Goal: Find specific page/section: Find specific page/section

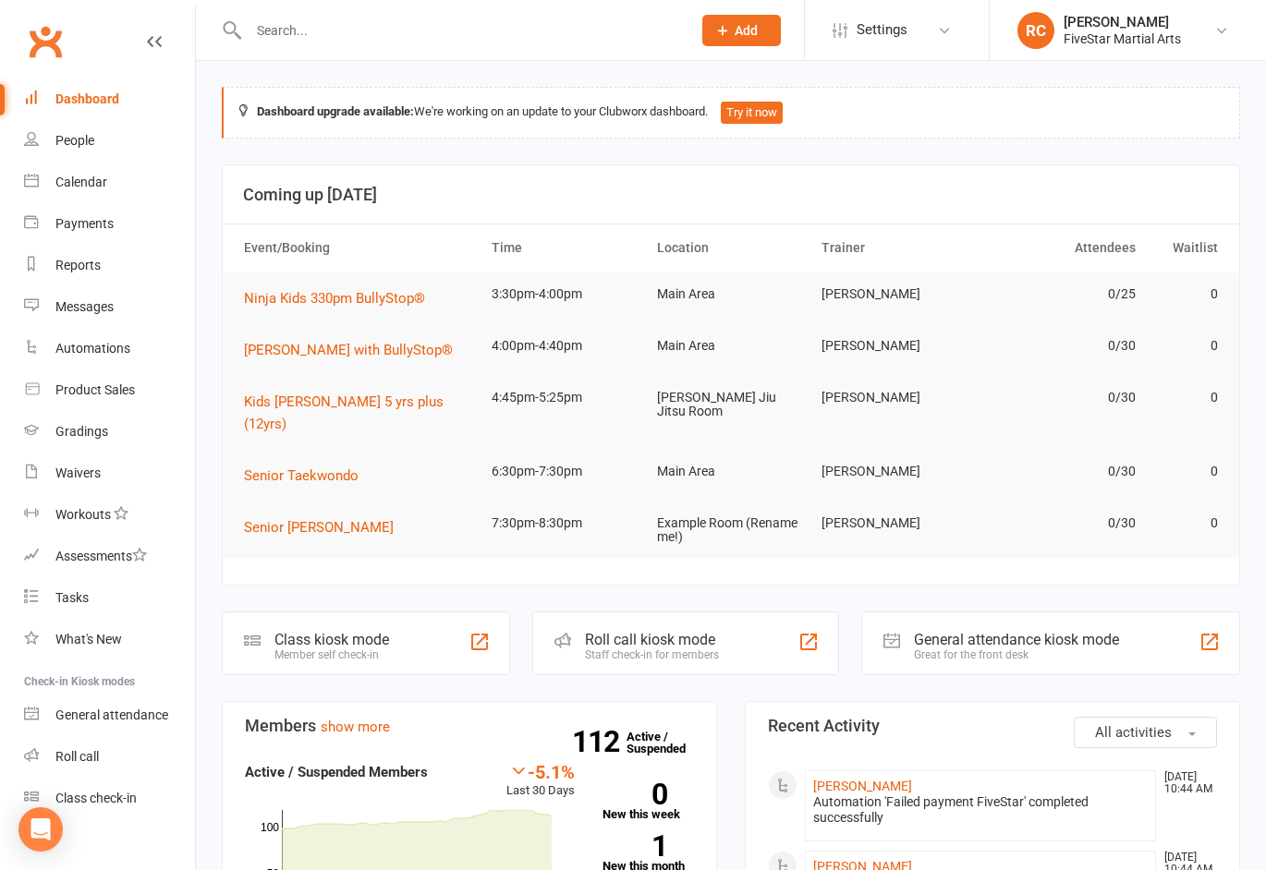
click at [318, 28] on input "text" at bounding box center [460, 31] width 435 height 26
type input "[PERSON_NAME]"
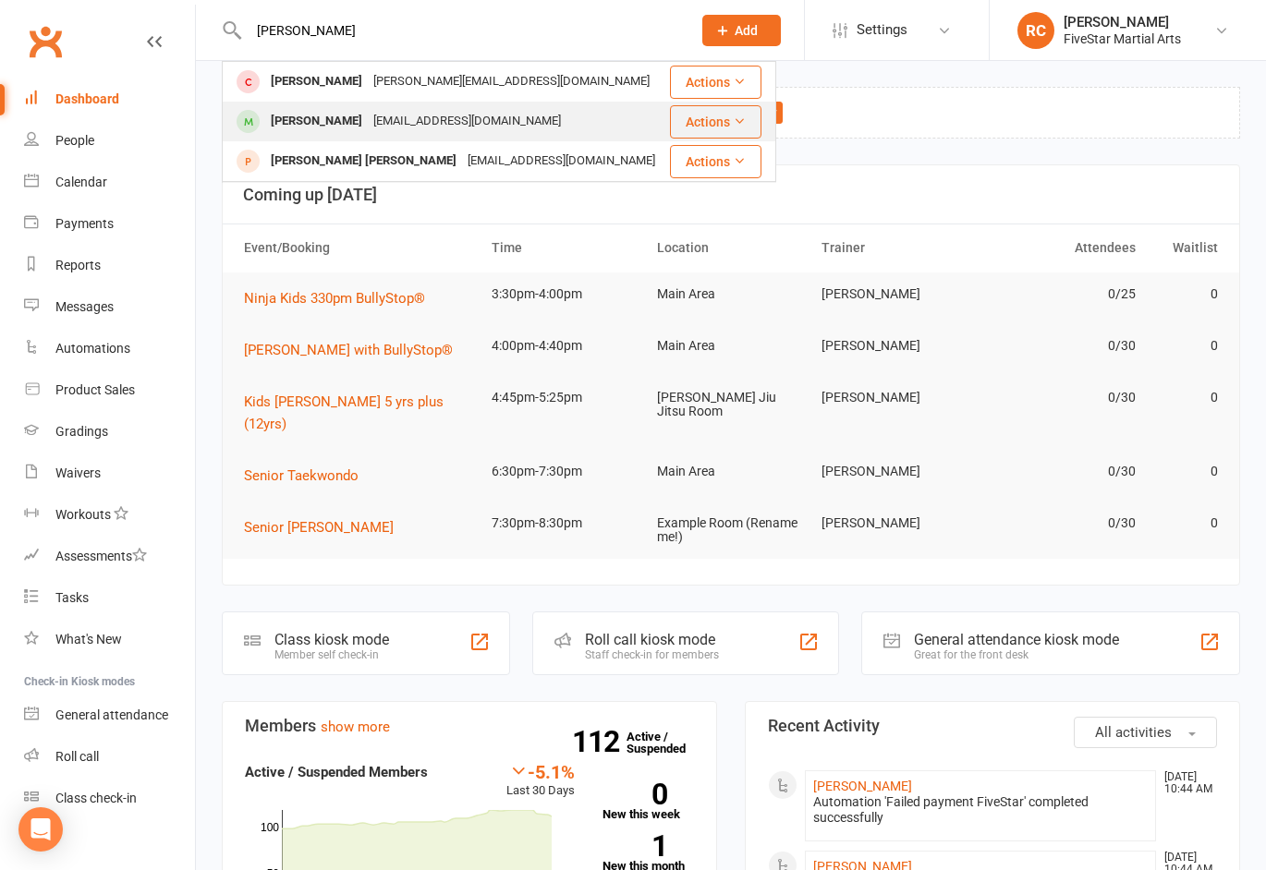
click at [284, 124] on div "[PERSON_NAME]" at bounding box center [316, 121] width 103 height 27
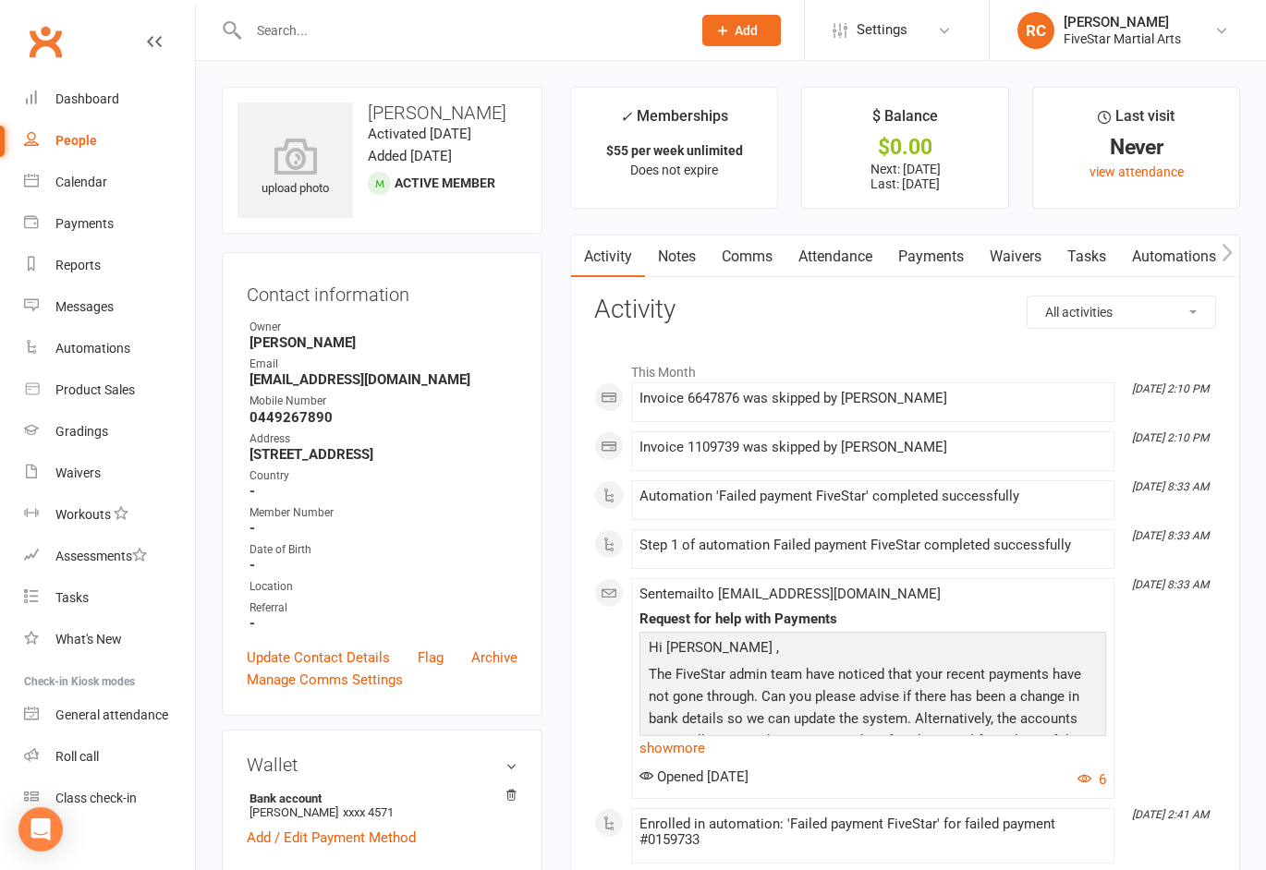
click at [929, 259] on link "Payments" at bounding box center [930, 257] width 91 height 42
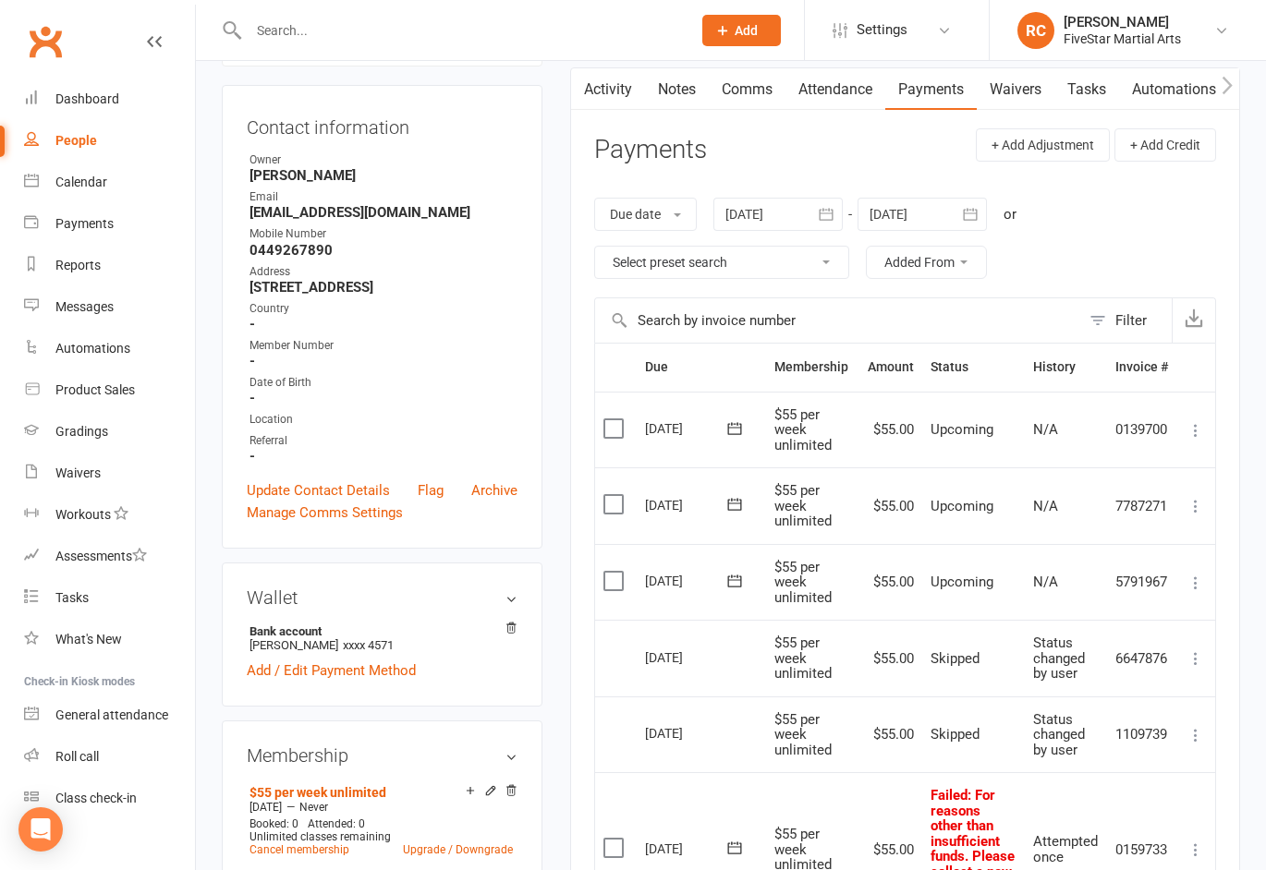
scroll to position [297, 0]
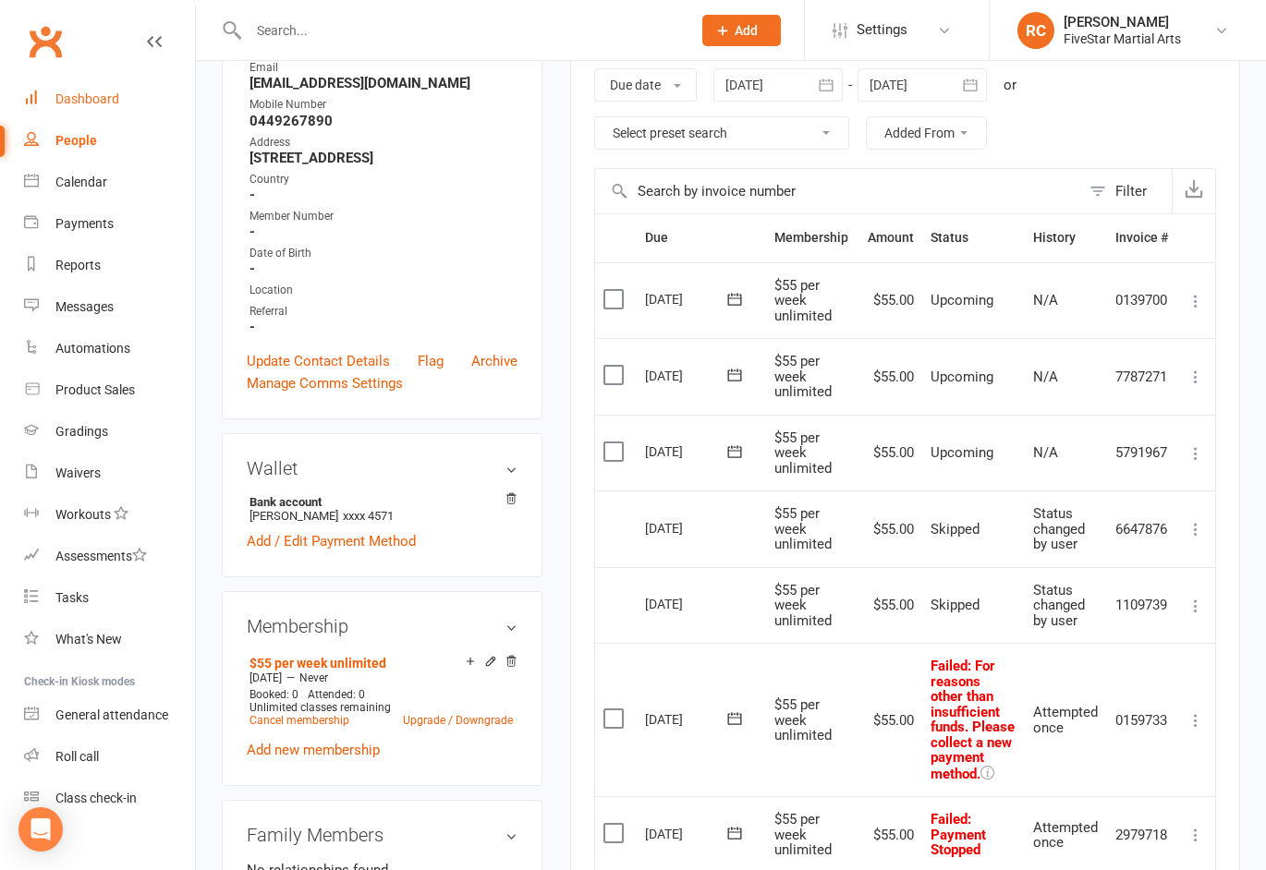
click at [57, 98] on div "Dashboard" at bounding box center [87, 98] width 64 height 15
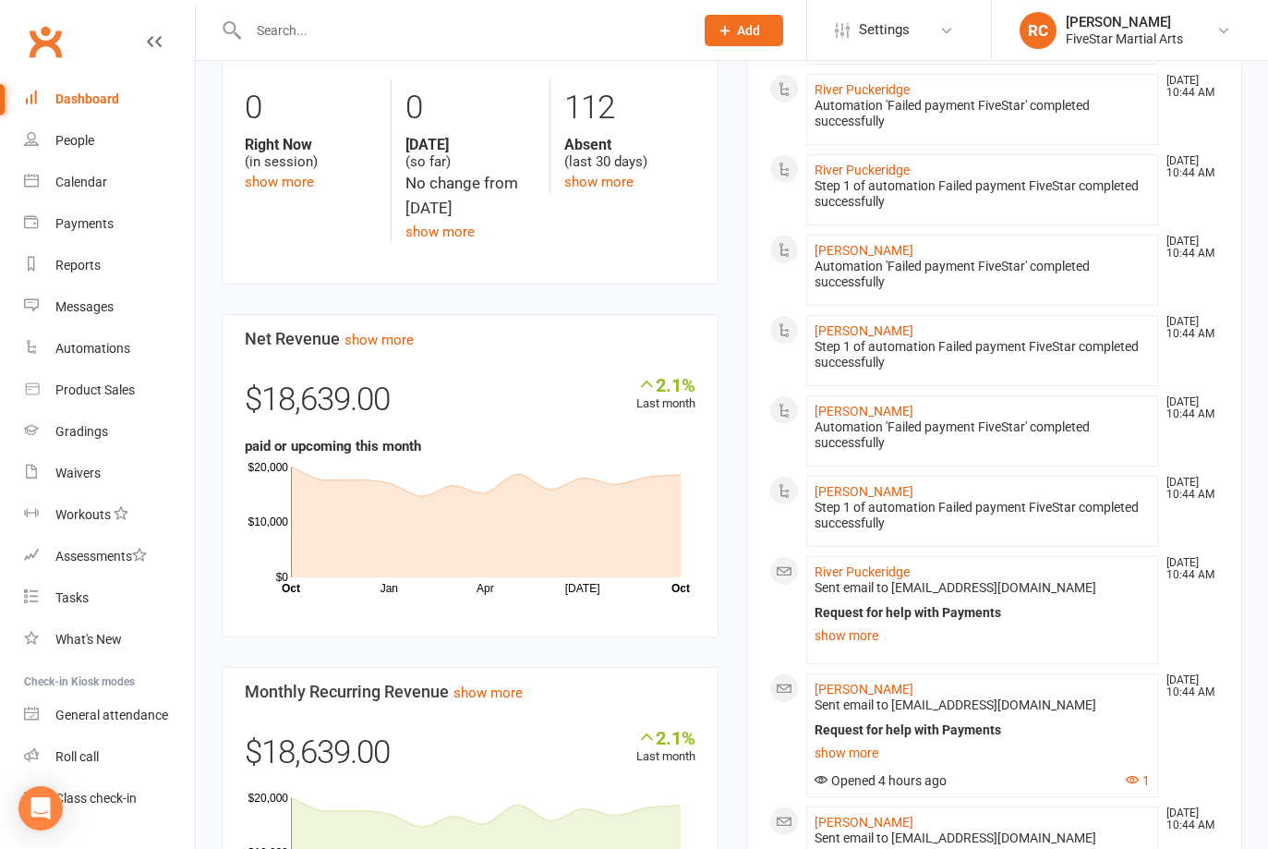
scroll to position [4, 0]
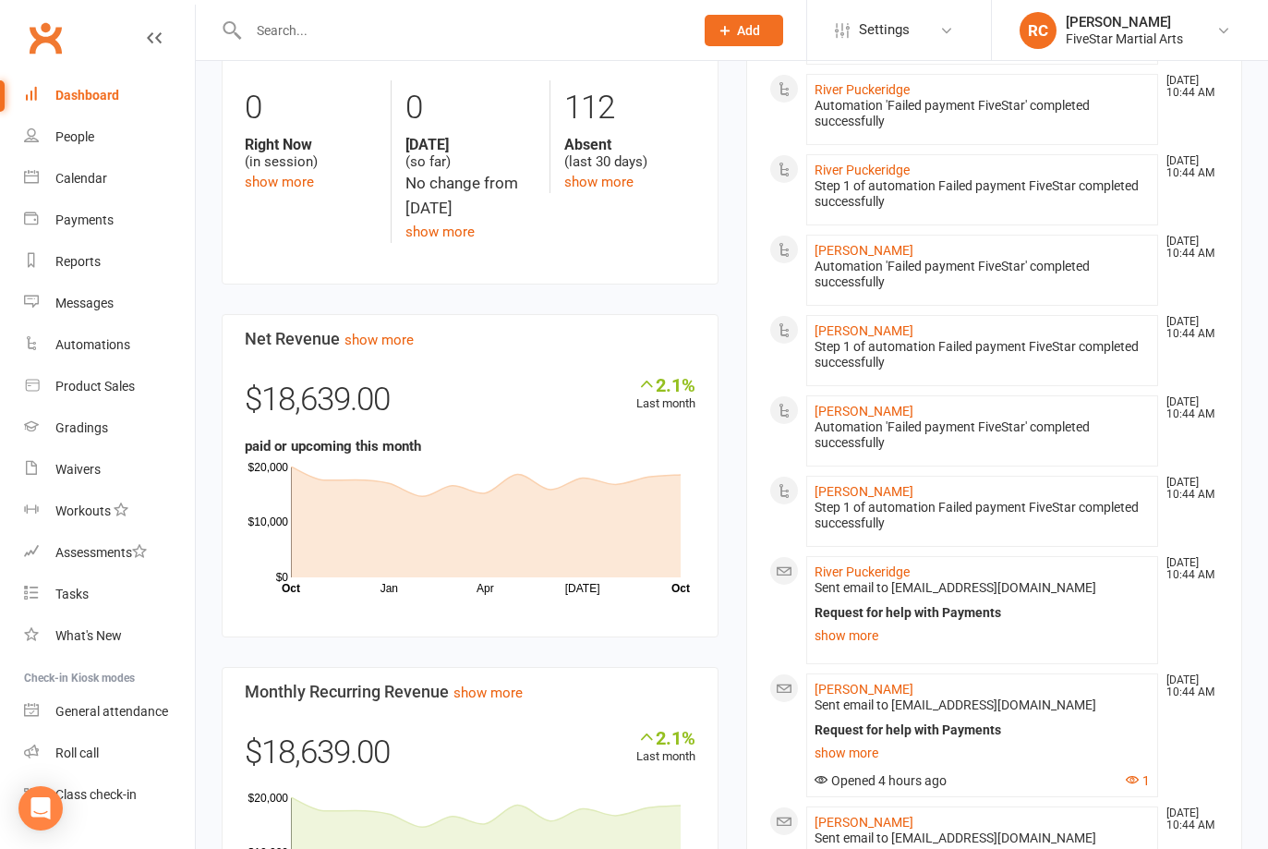
click at [71, 90] on div "Dashboard" at bounding box center [87, 95] width 64 height 15
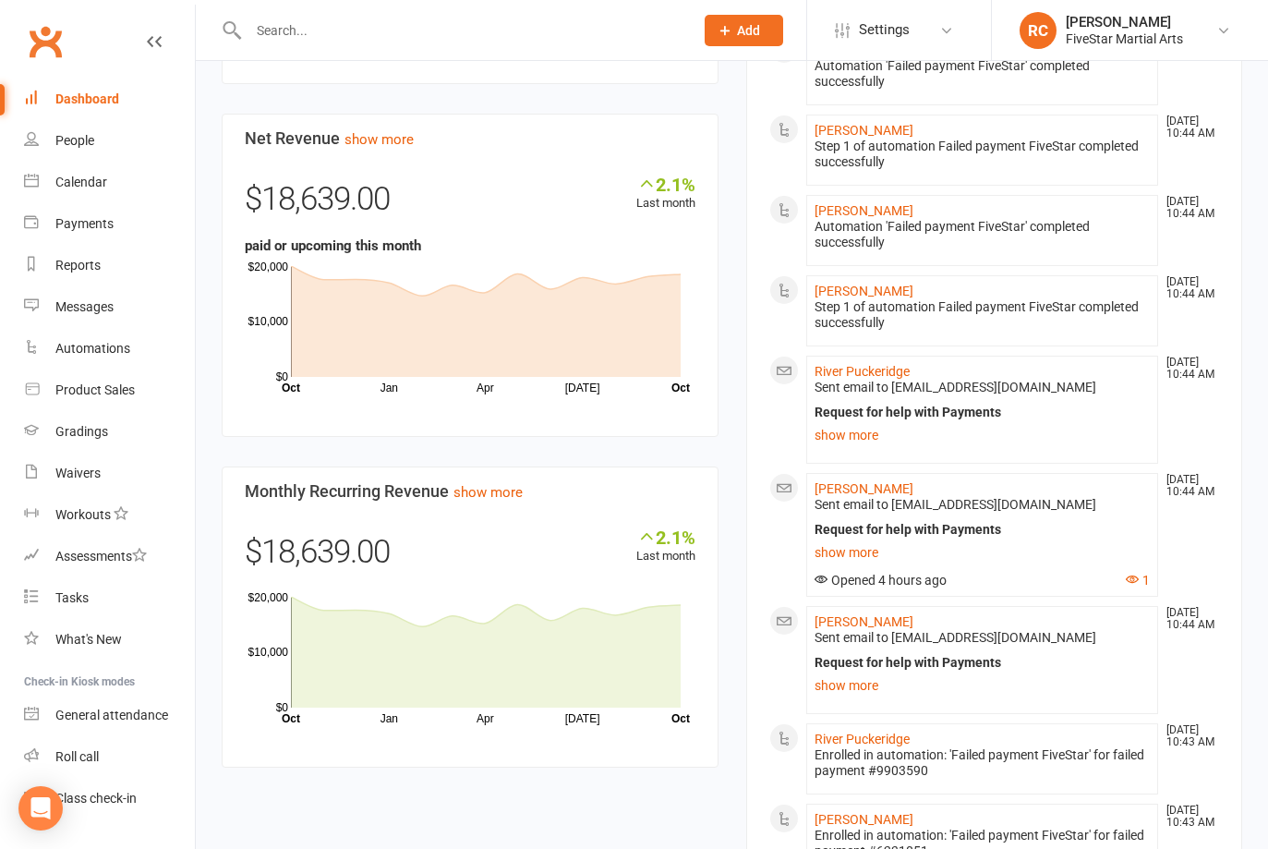
scroll to position [1195, 0]
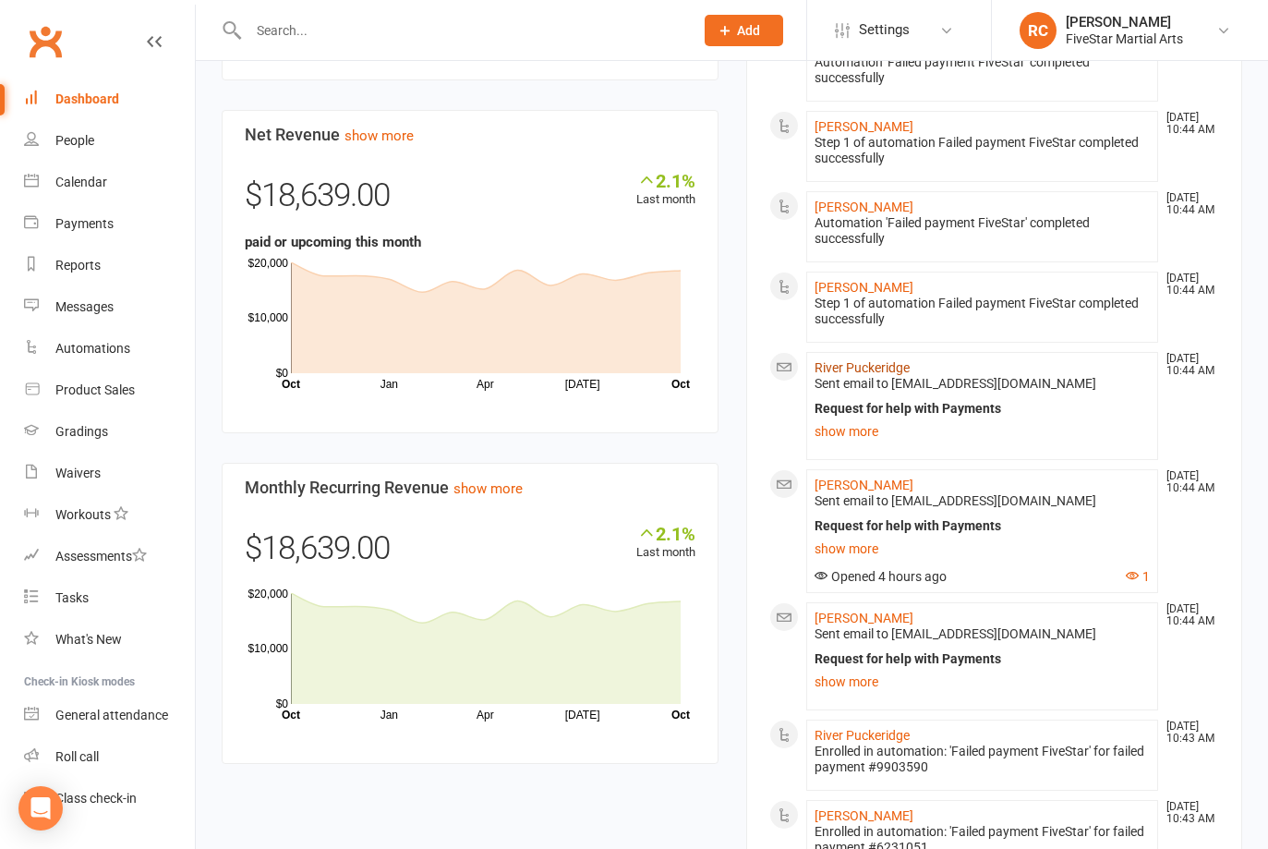
click at [845, 369] on link "River Puckeridge" at bounding box center [862, 367] width 95 height 15
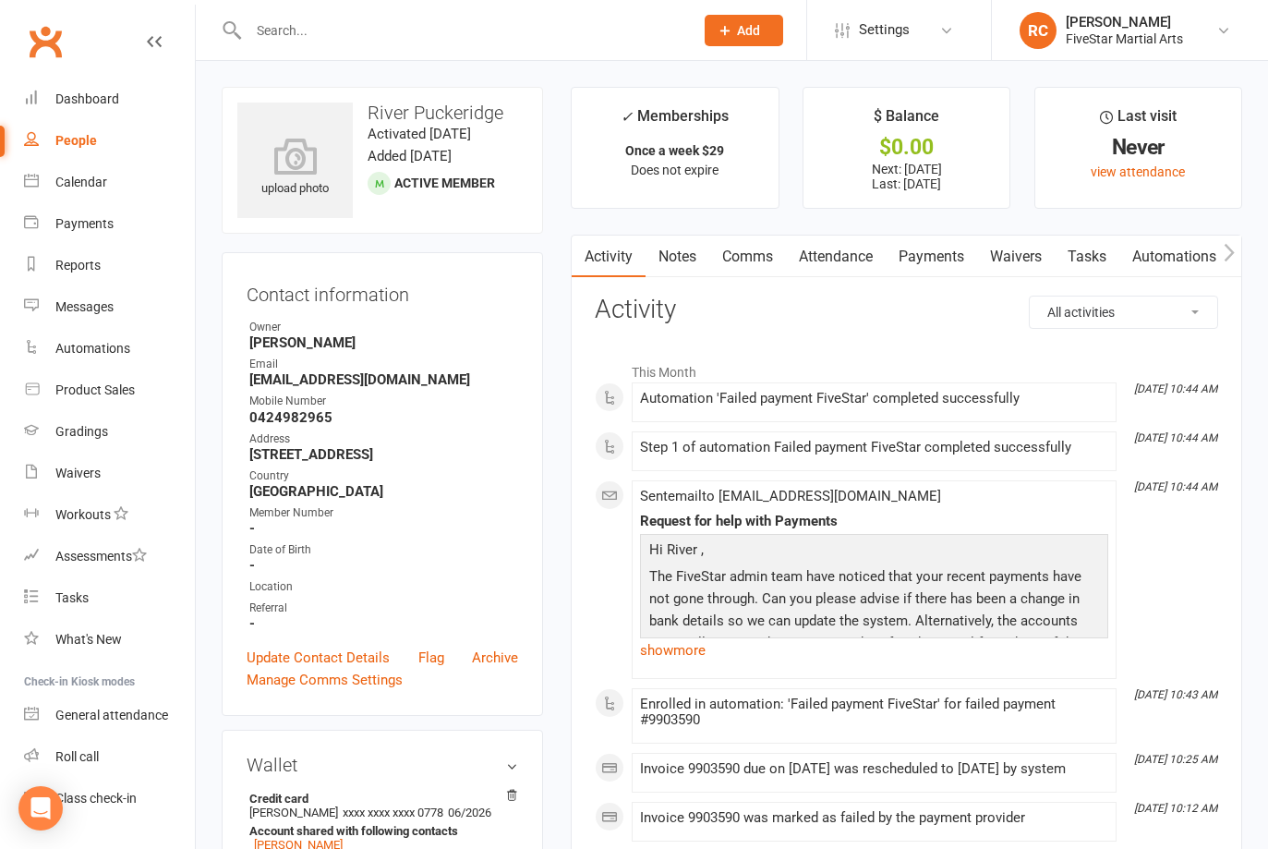
click at [913, 252] on link "Payments" at bounding box center [931, 257] width 91 height 42
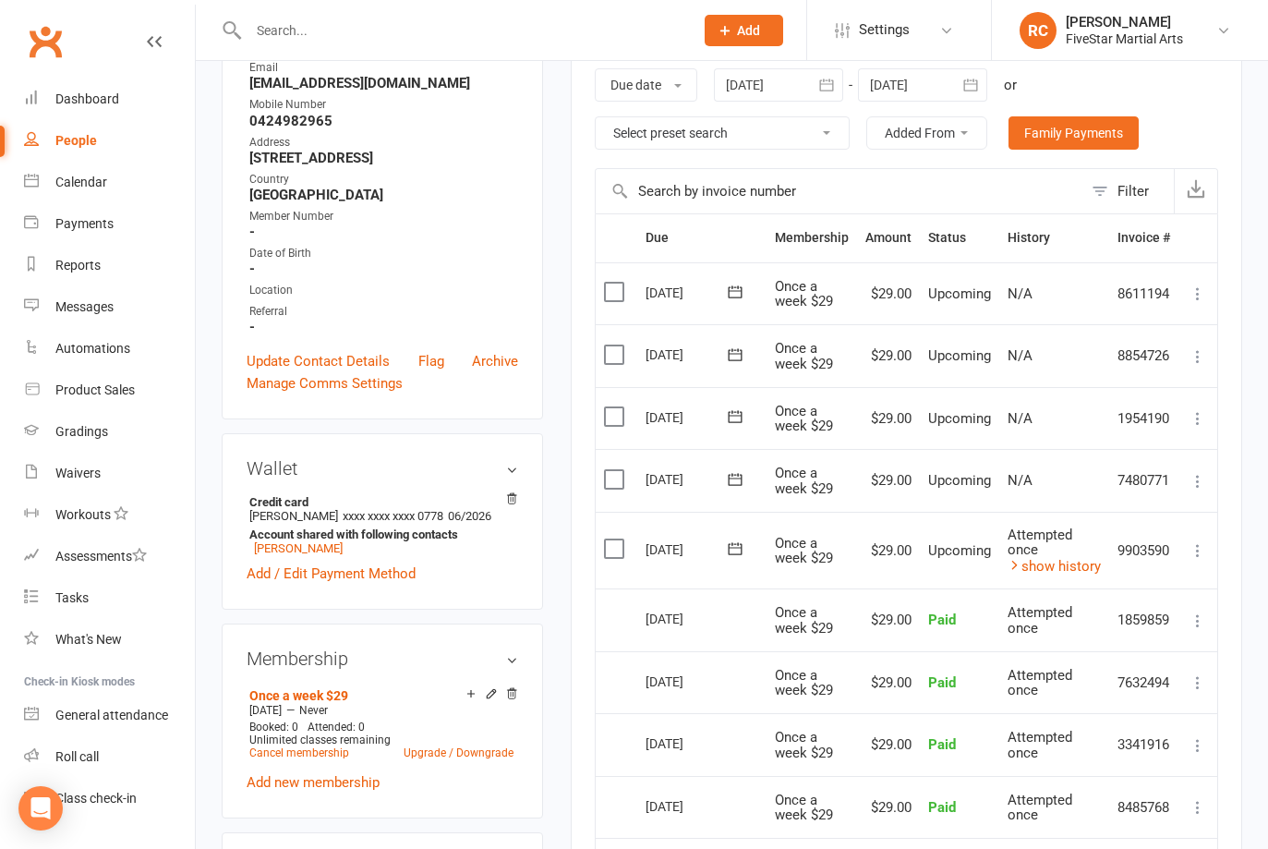
scroll to position [441, 0]
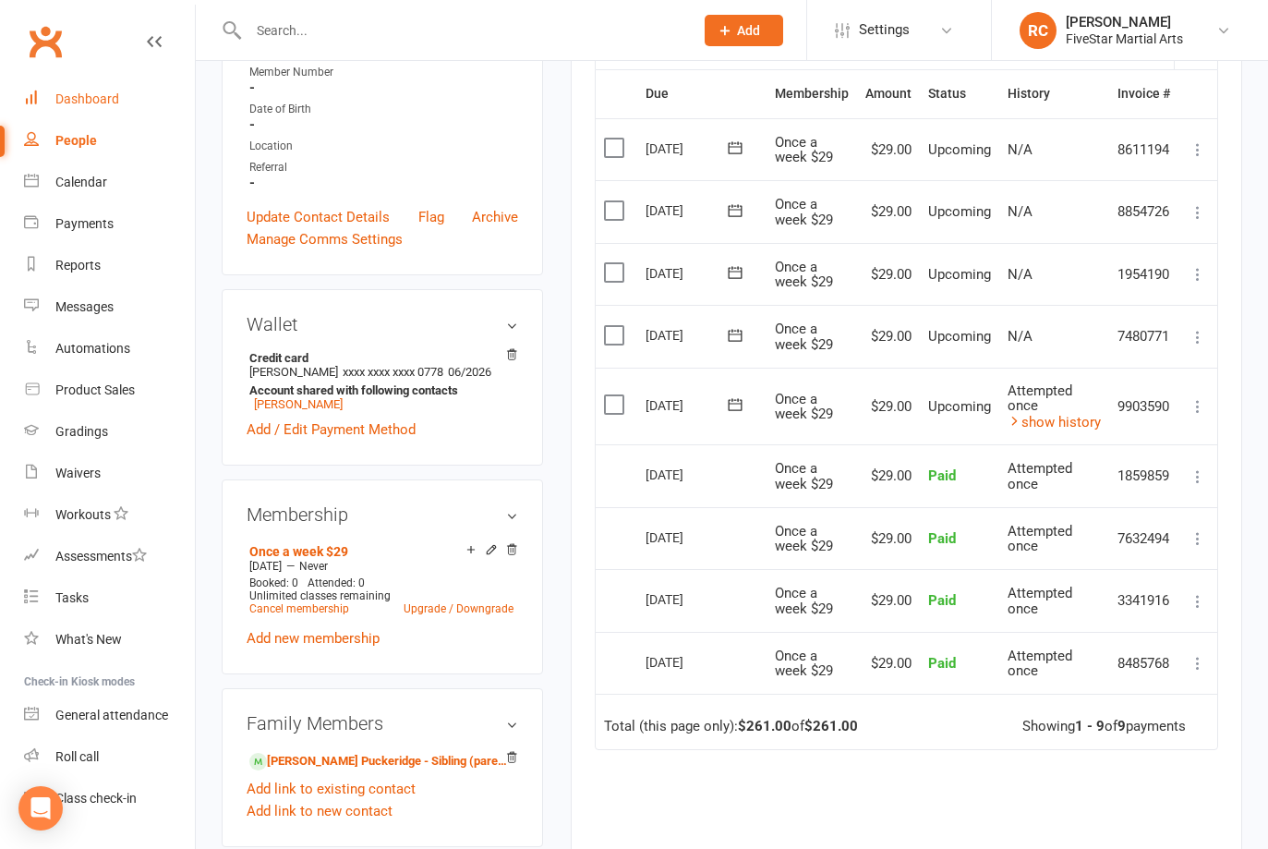
click at [79, 97] on div "Dashboard" at bounding box center [87, 98] width 64 height 15
